Goal: Task Accomplishment & Management: Manage account settings

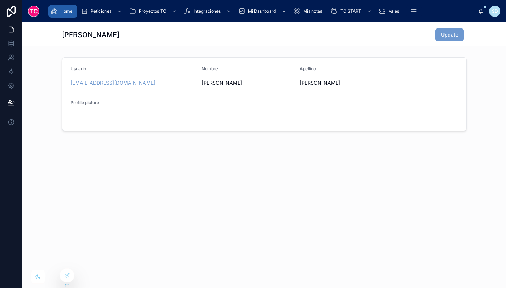
click at [65, 12] on span "Home" at bounding box center [66, 11] width 12 height 6
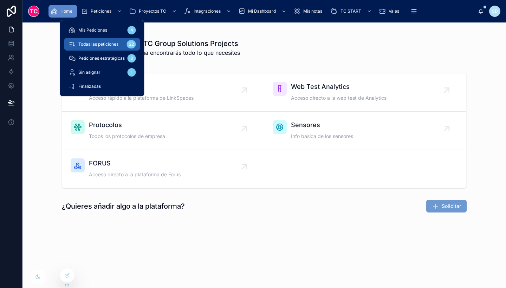
click at [103, 43] on span "Todas las peticiones" at bounding box center [98, 44] width 40 height 6
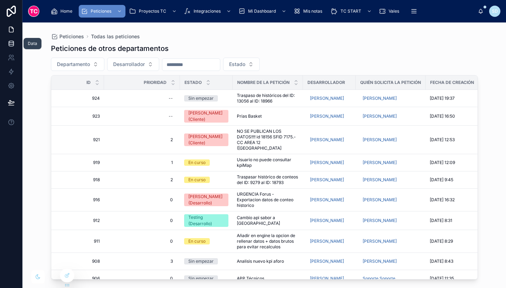
click at [10, 42] on icon at bounding box center [11, 43] width 7 height 7
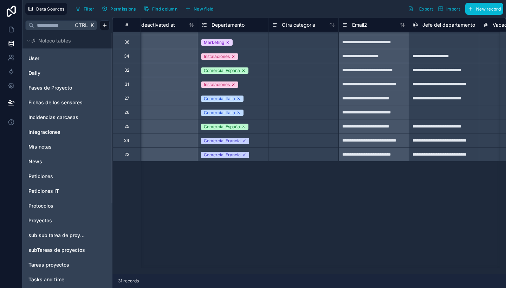
scroll to position [0, 645]
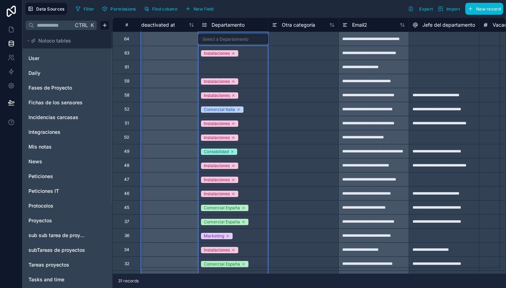
click at [235, 24] on span "Departamento" at bounding box center [227, 24] width 33 height 7
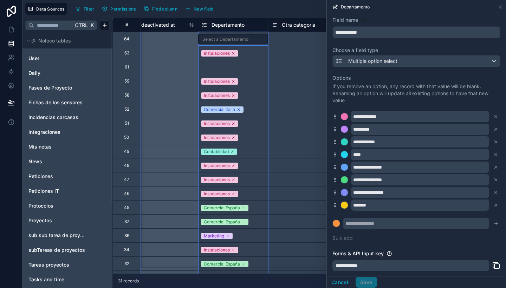
scroll to position [18, 0]
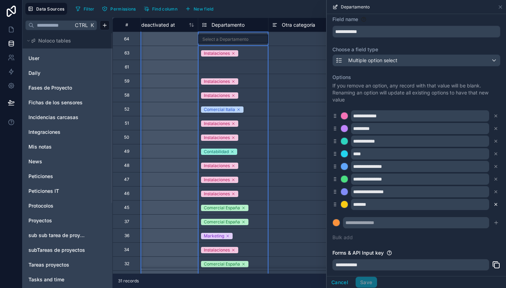
click at [493, 203] on icon at bounding box center [495, 204] width 5 height 5
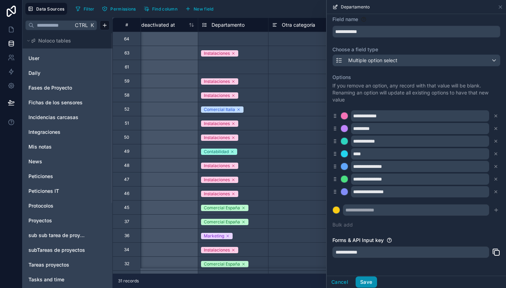
click at [369, 278] on button "Save" at bounding box center [366, 281] width 21 height 11
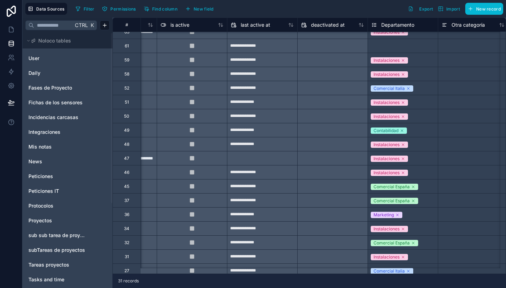
scroll to position [0, 476]
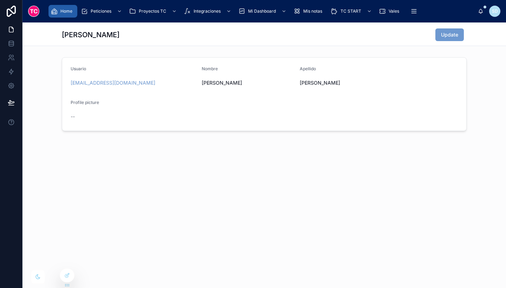
click at [56, 10] on icon "scrollable content" at bounding box center [54, 11] width 7 height 7
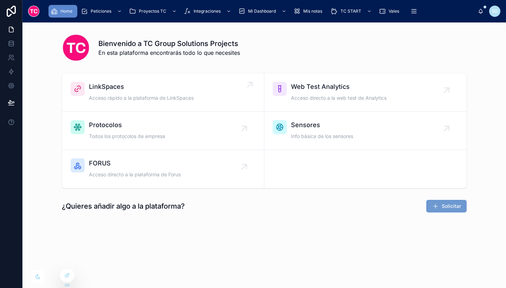
click at [146, 92] on div "LinkSpaces Acceso rápido a la plataforma de LinkSpaces" at bounding box center [141, 92] width 105 height 21
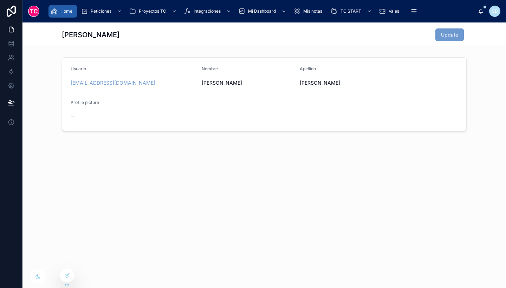
click at [60, 14] on div "Home" at bounding box center [63, 11] width 25 height 11
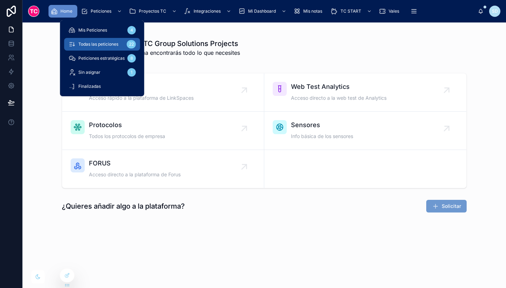
click at [104, 47] on span "Todas las peticiones" at bounding box center [98, 44] width 40 height 6
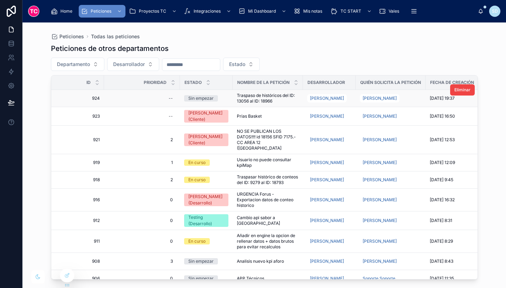
click at [280, 100] on span "Traspaso de históricos del ID: 13056 al ID: 18966" at bounding box center [268, 98] width 62 height 11
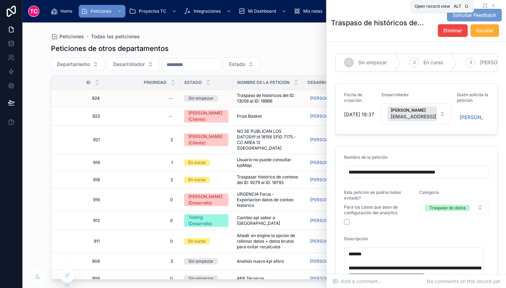
click at [483, 5] on icon at bounding box center [483, 4] width 1 height 1
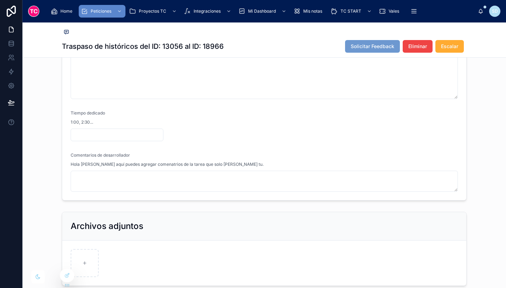
scroll to position [273, 0]
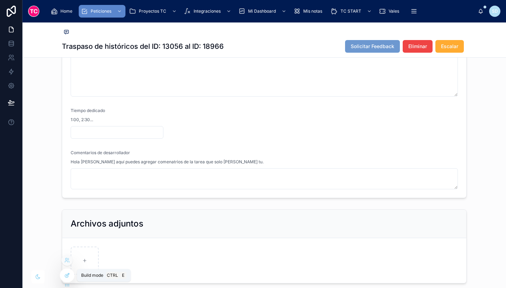
click at [65, 276] on icon at bounding box center [67, 276] width 6 height 6
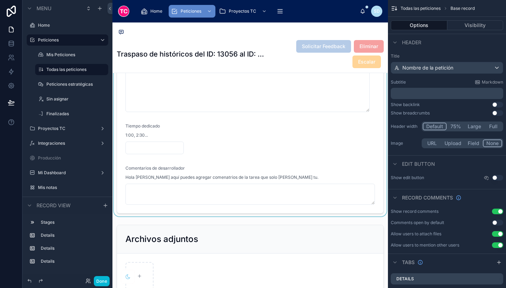
click at [255, 182] on div at bounding box center [249, 58] width 275 height 317
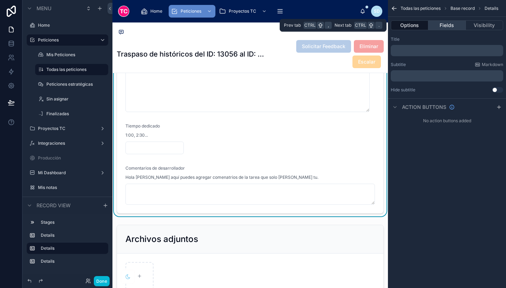
click at [445, 23] on button "Fields" at bounding box center [446, 25] width 37 height 10
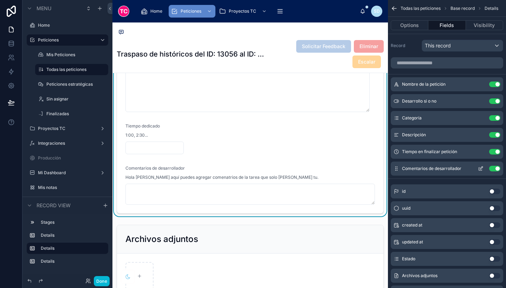
click at [479, 169] on icon "scrollable content" at bounding box center [480, 169] width 3 height 3
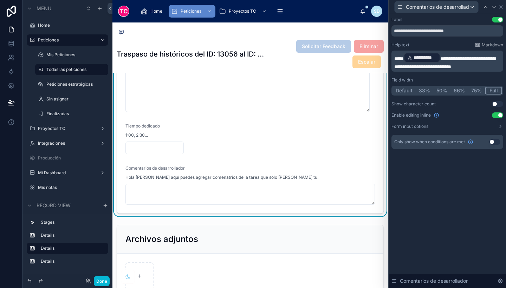
click at [410, 67] on span "**********" at bounding box center [444, 62] width 101 height 13
click at [454, 64] on span "**********" at bounding box center [444, 62] width 101 height 13
click at [502, 6] on icon at bounding box center [501, 7] width 3 height 3
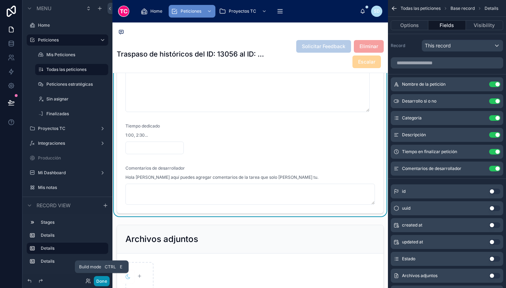
click at [102, 281] on button "Done" at bounding box center [102, 281] width 16 height 10
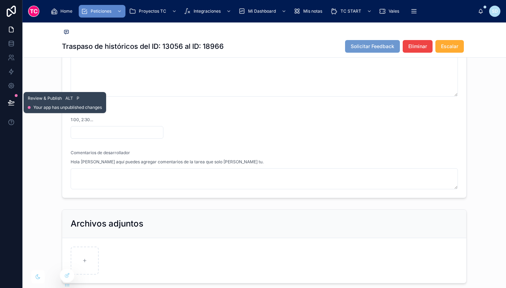
click at [8, 101] on icon at bounding box center [11, 102] width 7 height 7
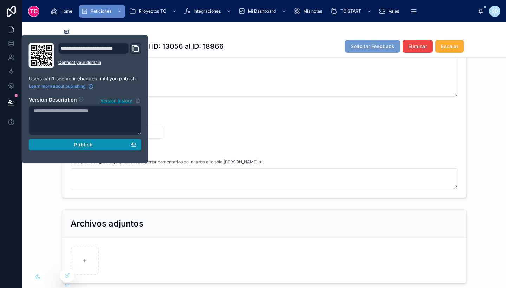
click at [87, 144] on span "Publish" at bounding box center [83, 145] width 19 height 6
